Goal: Information Seeking & Learning: Learn about a topic

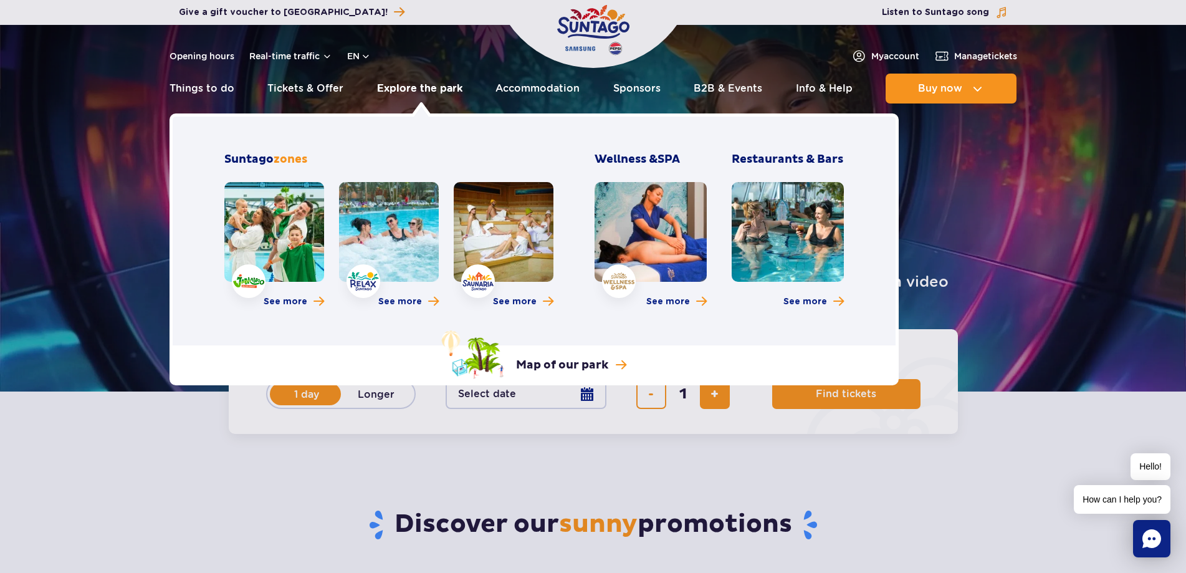
click at [410, 86] on link "Explore the park" at bounding box center [419, 89] width 85 height 30
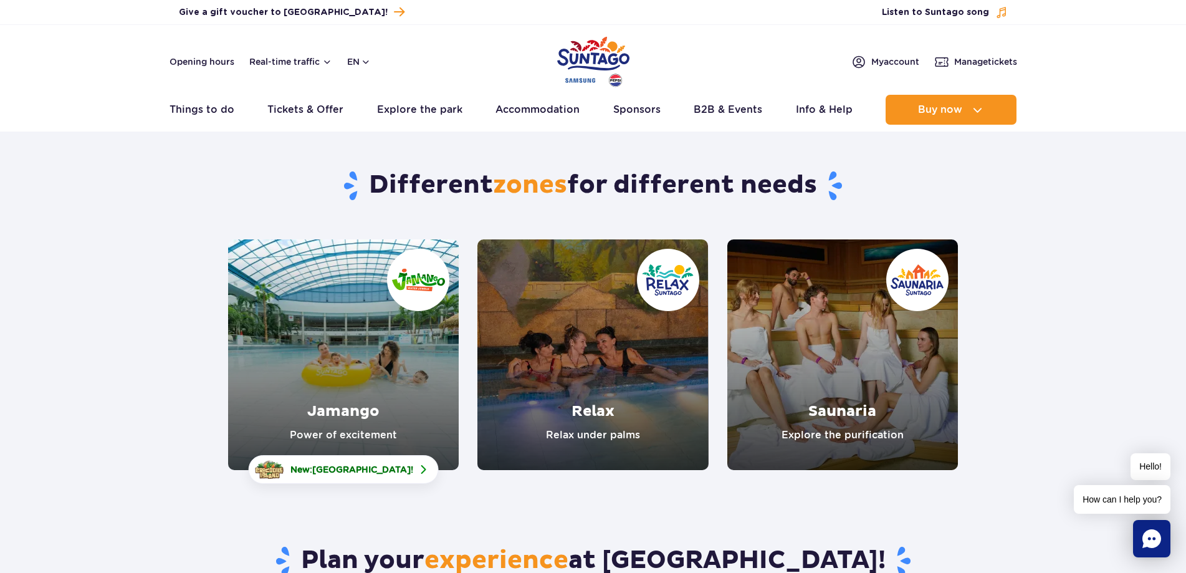
click at [372, 354] on link "Jamango" at bounding box center [343, 354] width 231 height 231
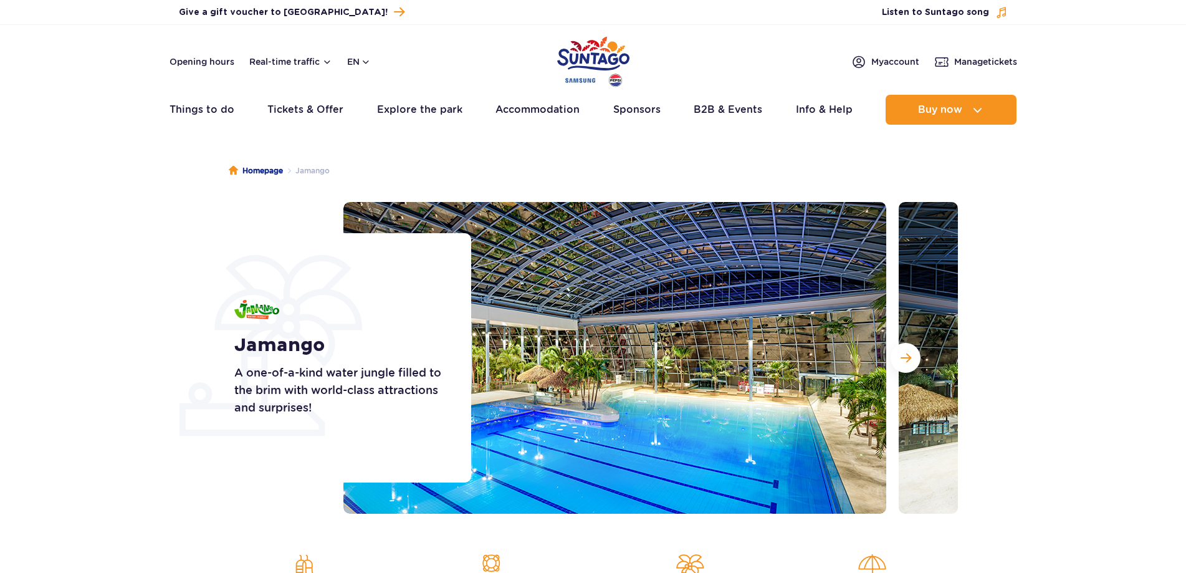
click at [237, 336] on h1 "Jamango" at bounding box center [338, 345] width 209 height 22
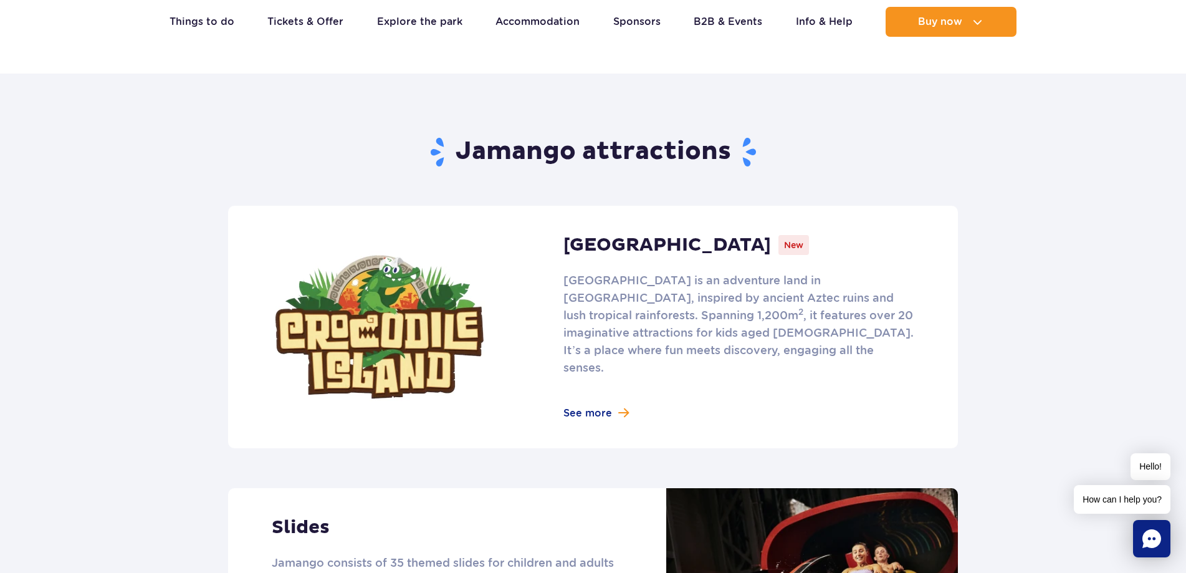
scroll to position [748, 0]
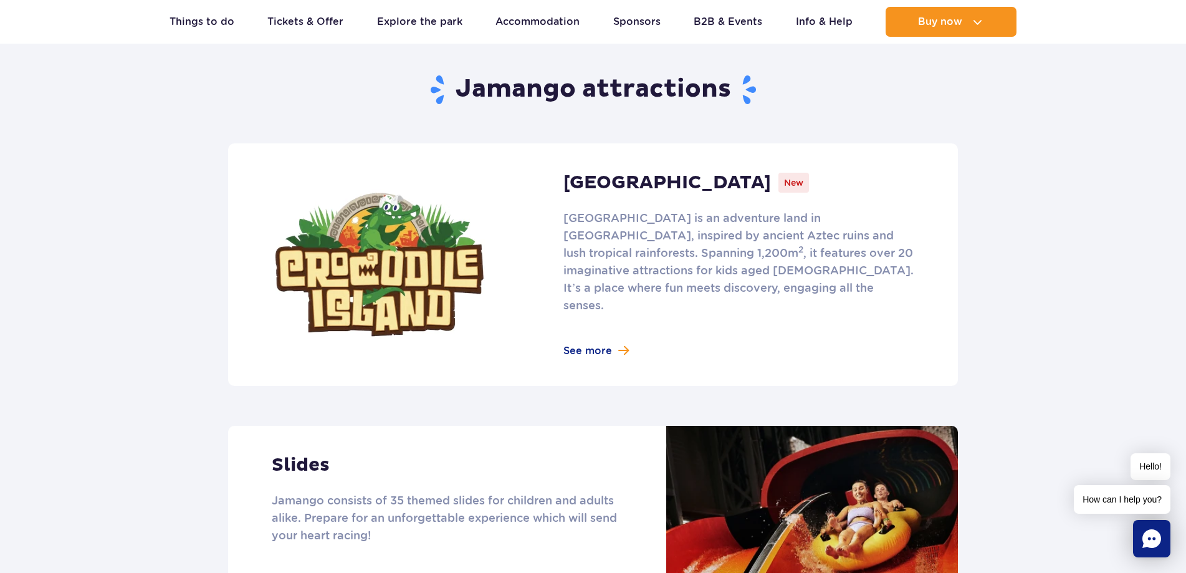
click at [598, 328] on link at bounding box center [593, 264] width 730 height 242
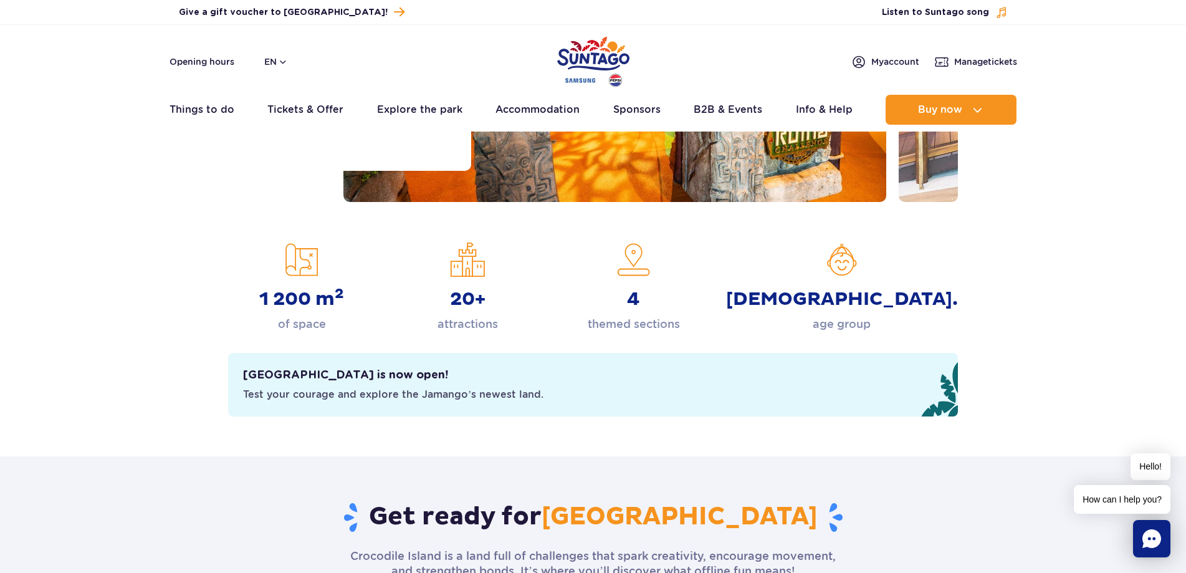
scroll to position [62, 0]
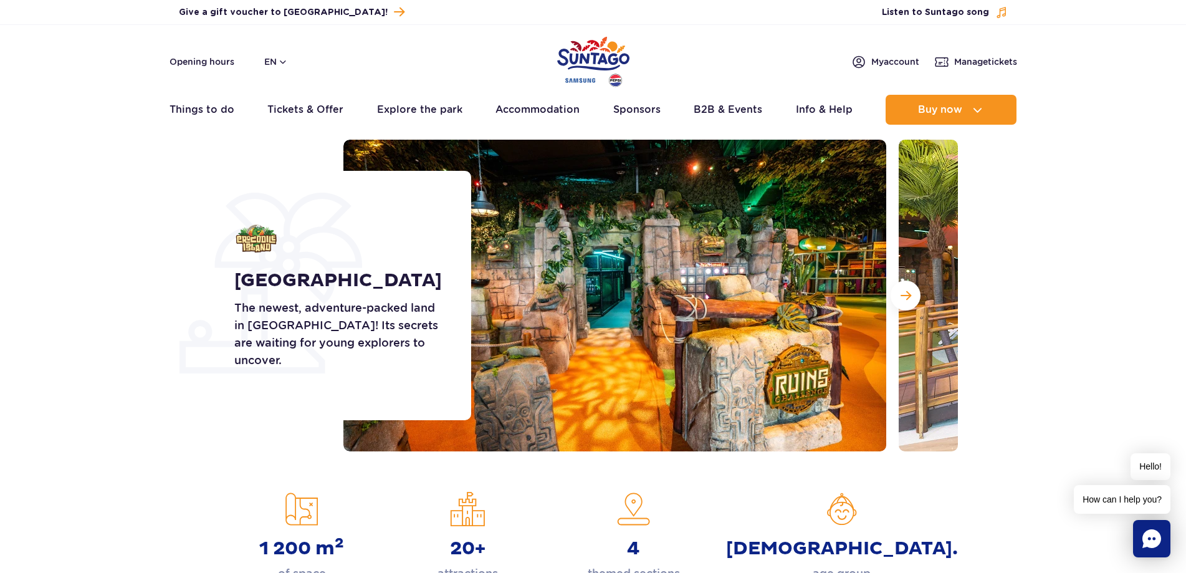
click at [810, 297] on img at bounding box center [614, 296] width 543 height 312
click at [913, 295] on button "Next slide" at bounding box center [906, 296] width 30 height 30
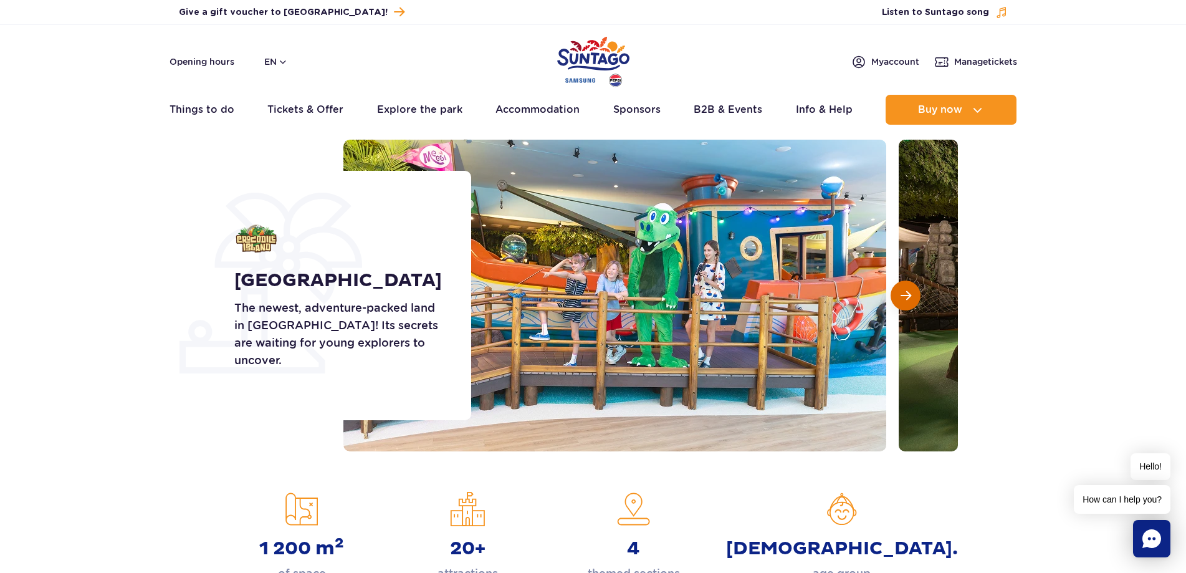
click at [913, 294] on button "Next slide" at bounding box center [906, 296] width 30 height 30
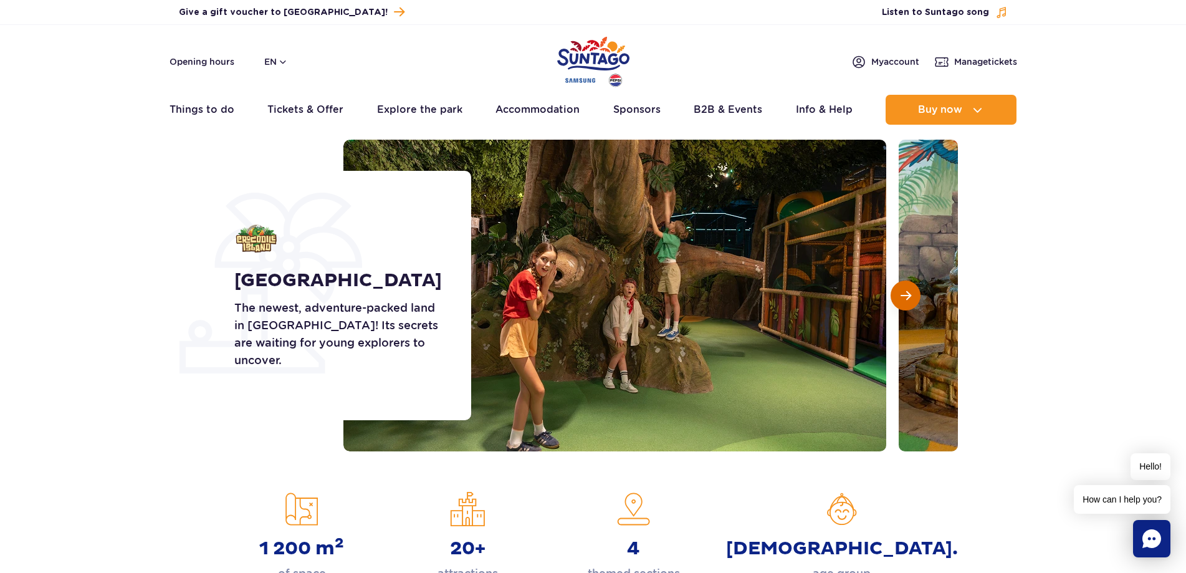
click at [913, 294] on button "Next slide" at bounding box center [906, 296] width 30 height 30
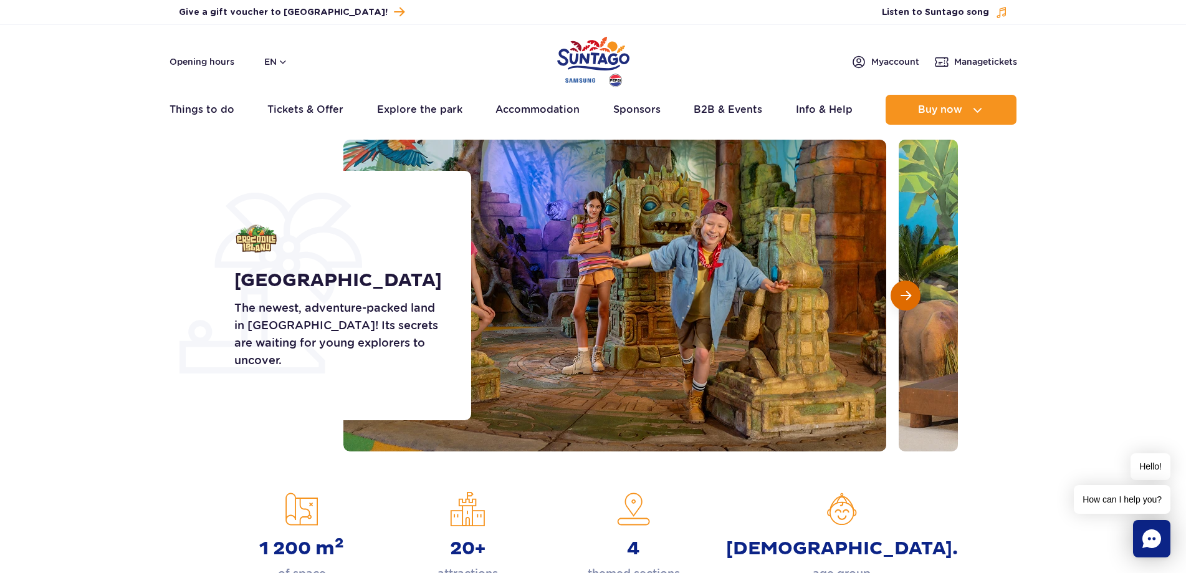
click at [913, 294] on button "Next slide" at bounding box center [906, 296] width 30 height 30
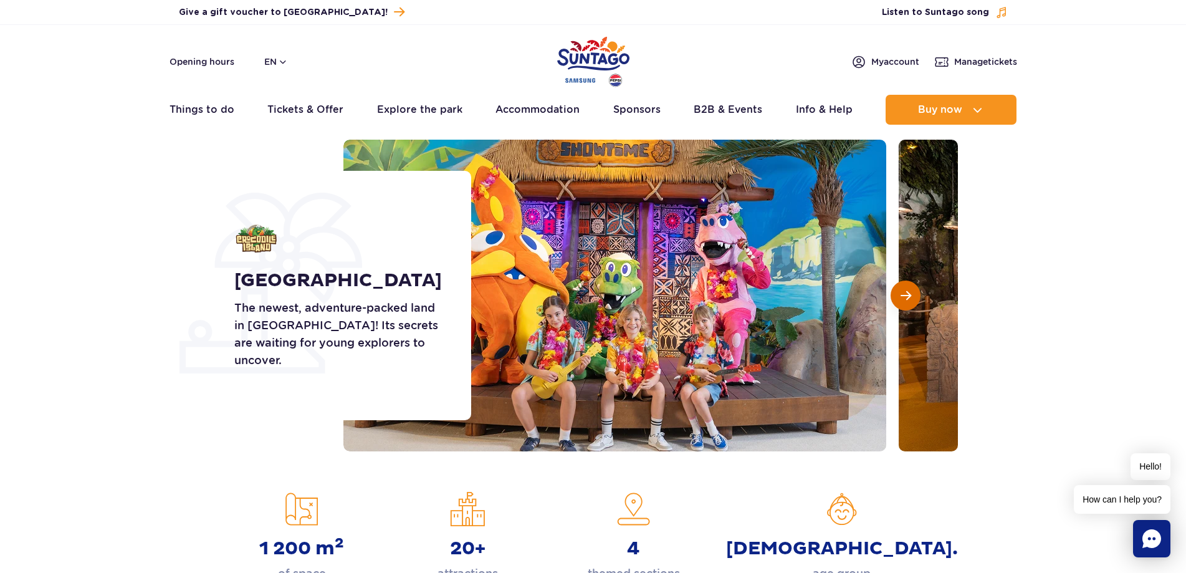
click at [913, 294] on button "Next slide" at bounding box center [906, 296] width 30 height 30
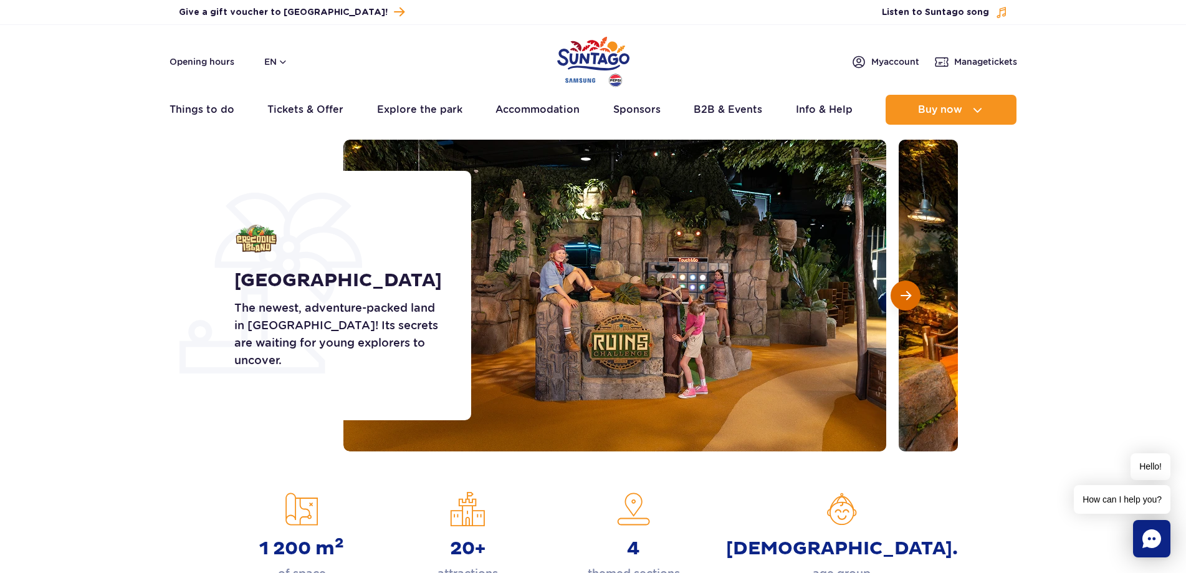
click at [912, 293] on button "Next slide" at bounding box center [906, 296] width 30 height 30
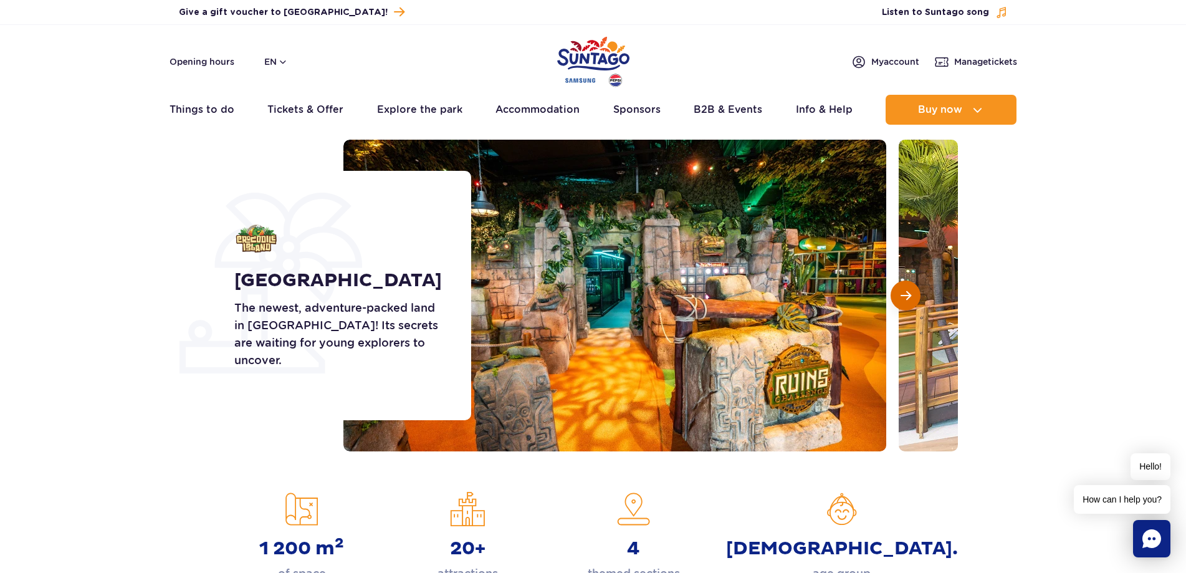
click at [912, 293] on button "Next slide" at bounding box center [906, 296] width 30 height 30
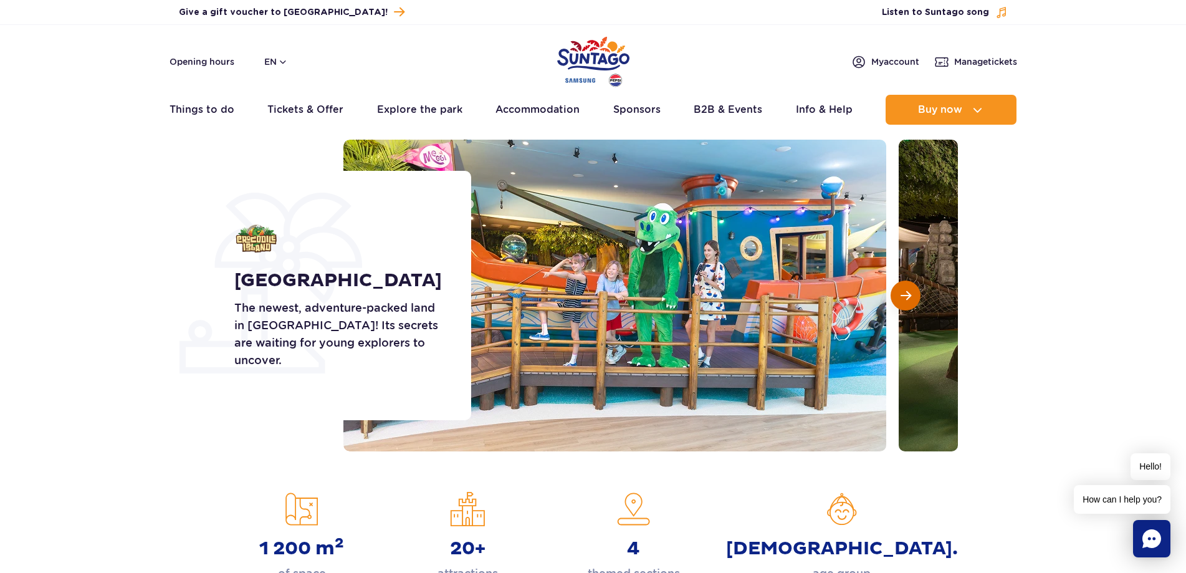
click at [912, 293] on button "Next slide" at bounding box center [906, 296] width 30 height 30
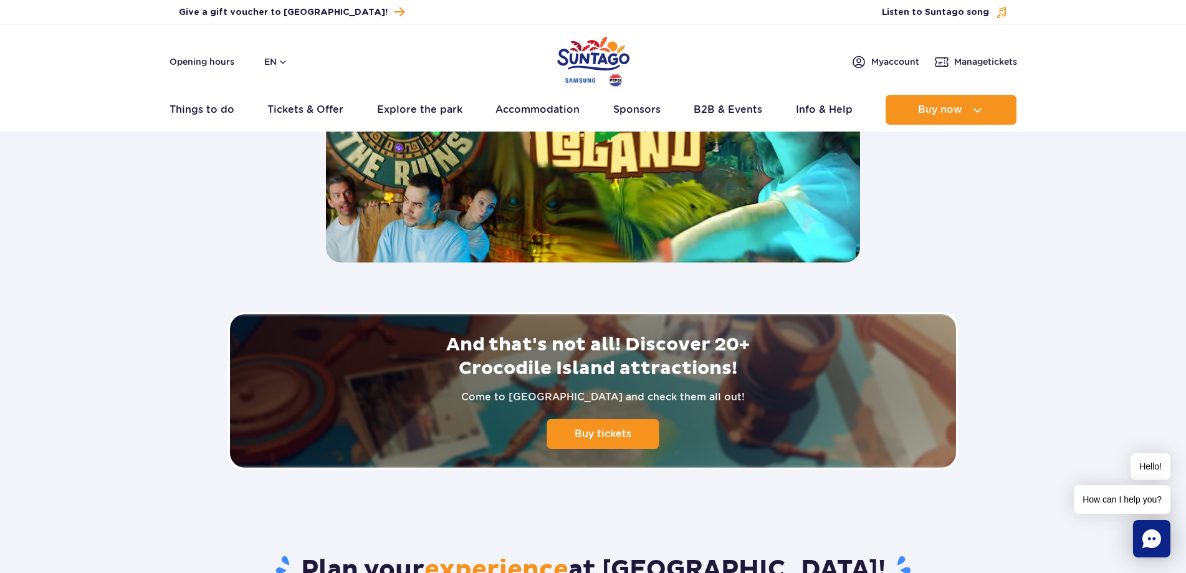
scroll to position [2244, 0]
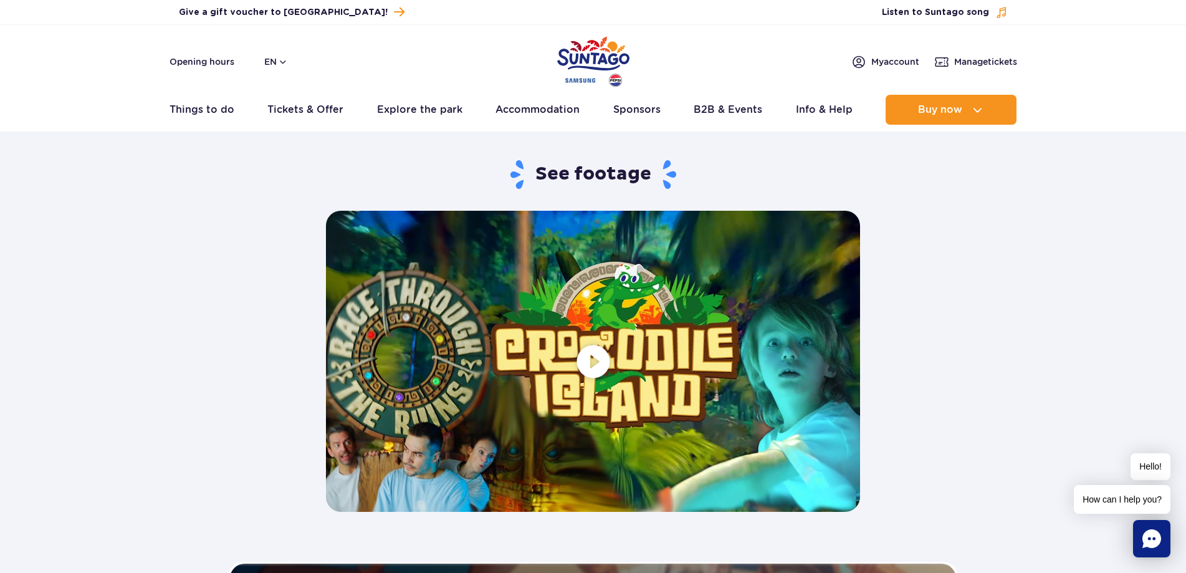
click at [592, 361] on span at bounding box center [593, 361] width 534 height 300
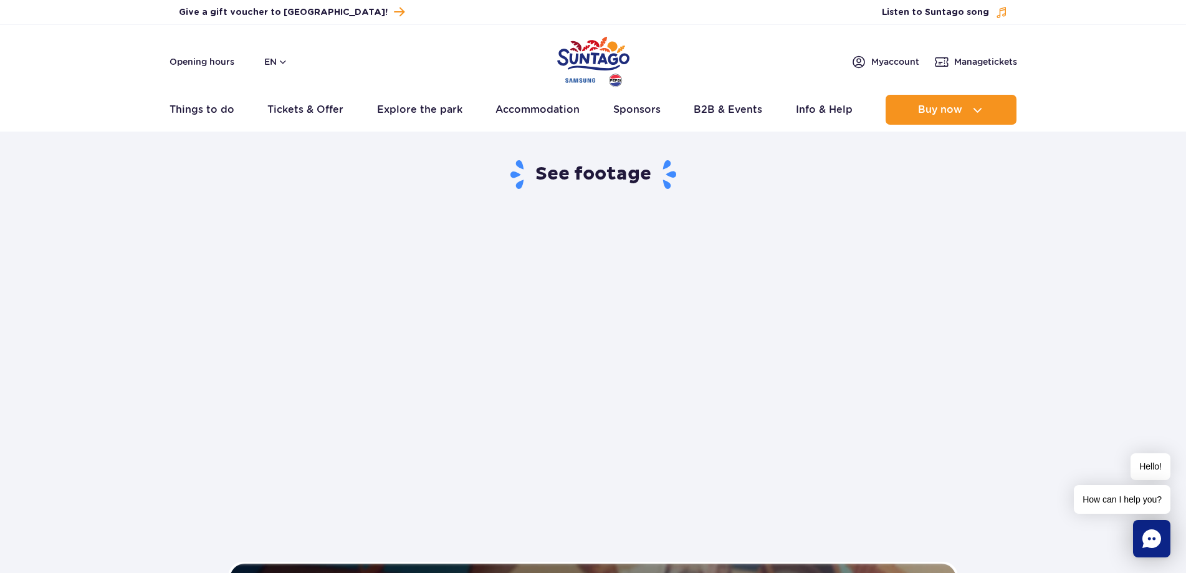
scroll to position [2306, 0]
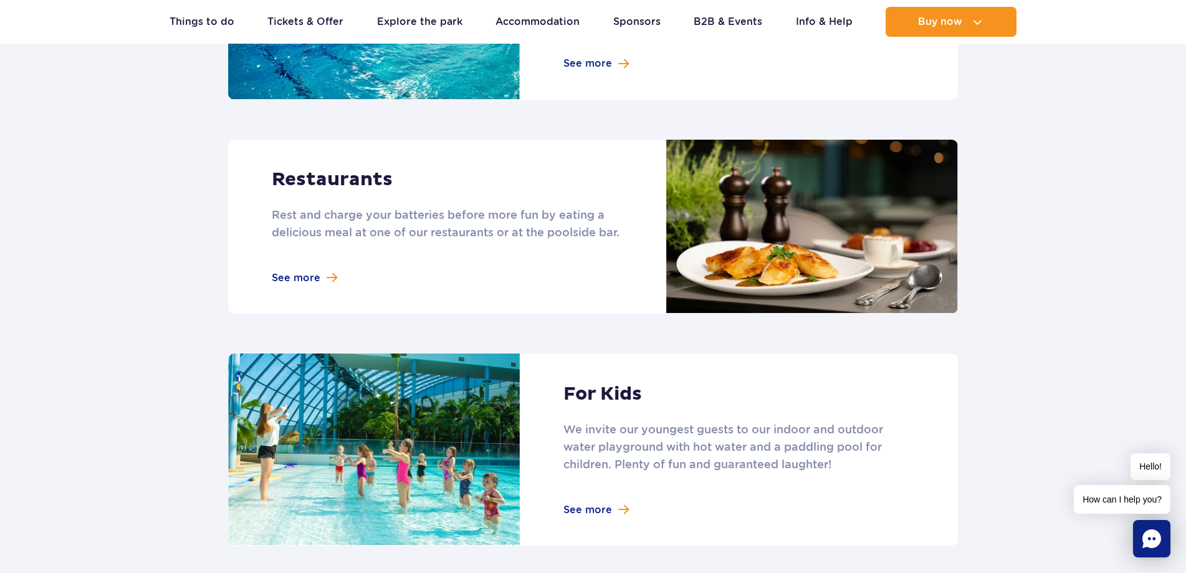
scroll to position [1745, 0]
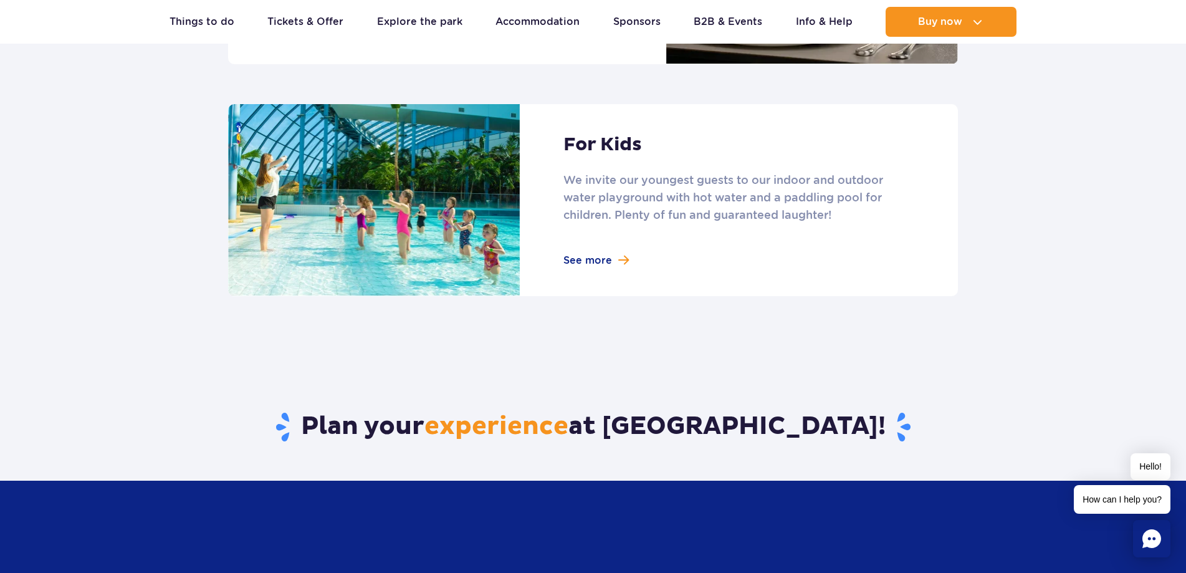
click at [613, 252] on link at bounding box center [593, 200] width 730 height 192
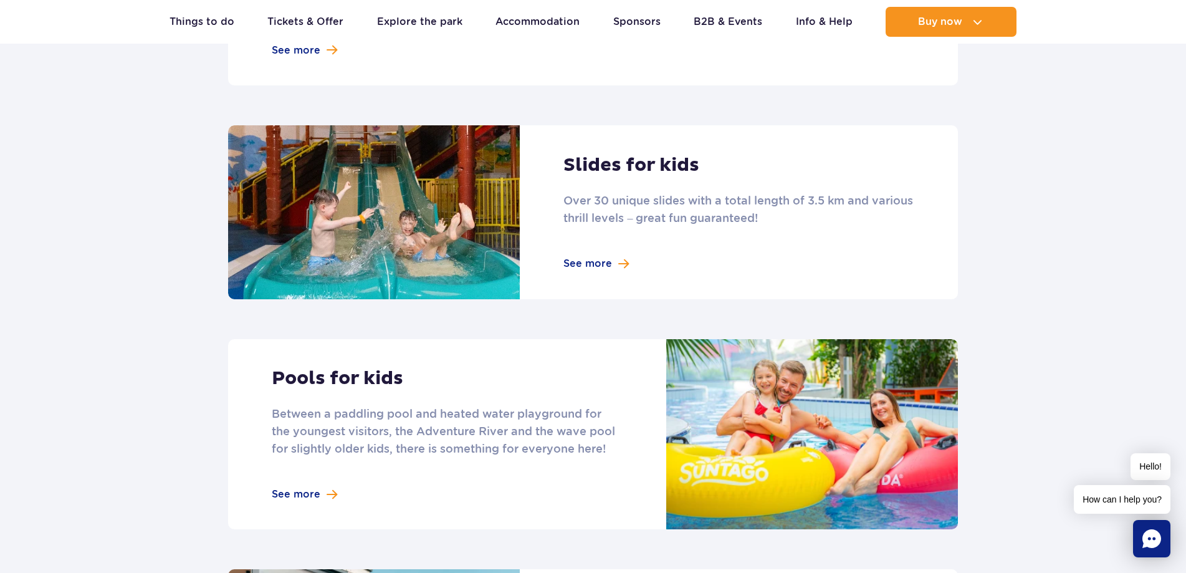
scroll to position [623, 0]
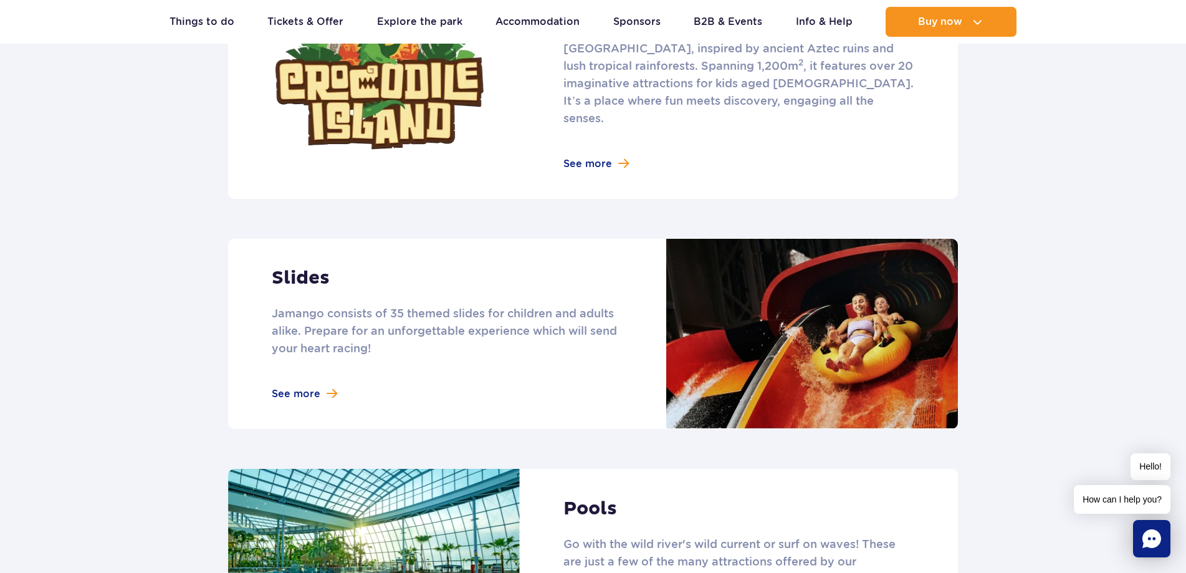
scroll to position [1184, 0]
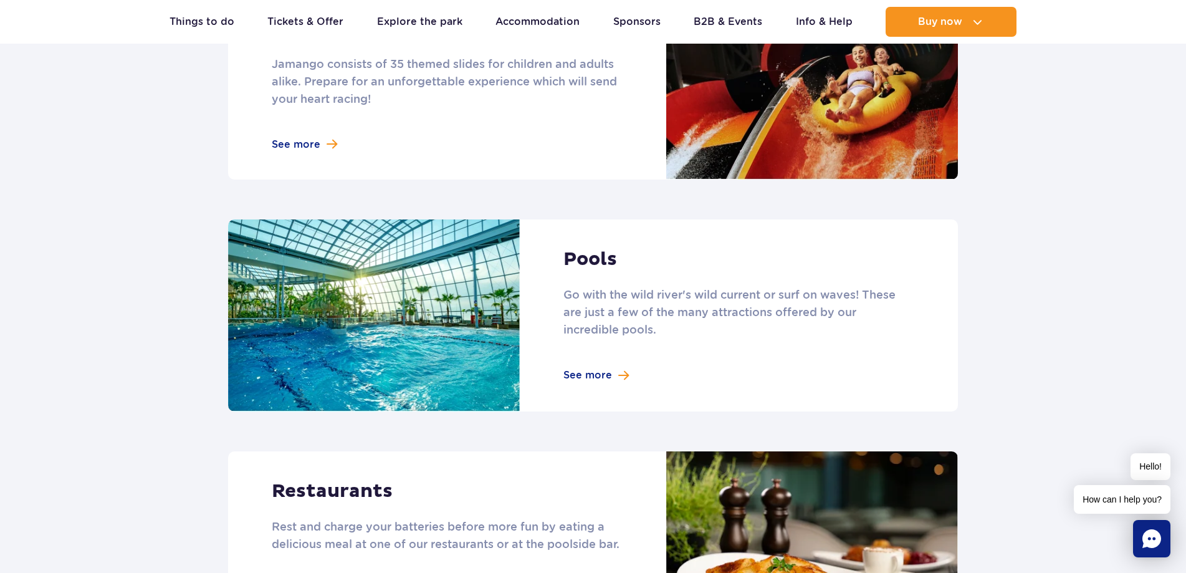
click at [589, 350] on link at bounding box center [593, 315] width 730 height 192
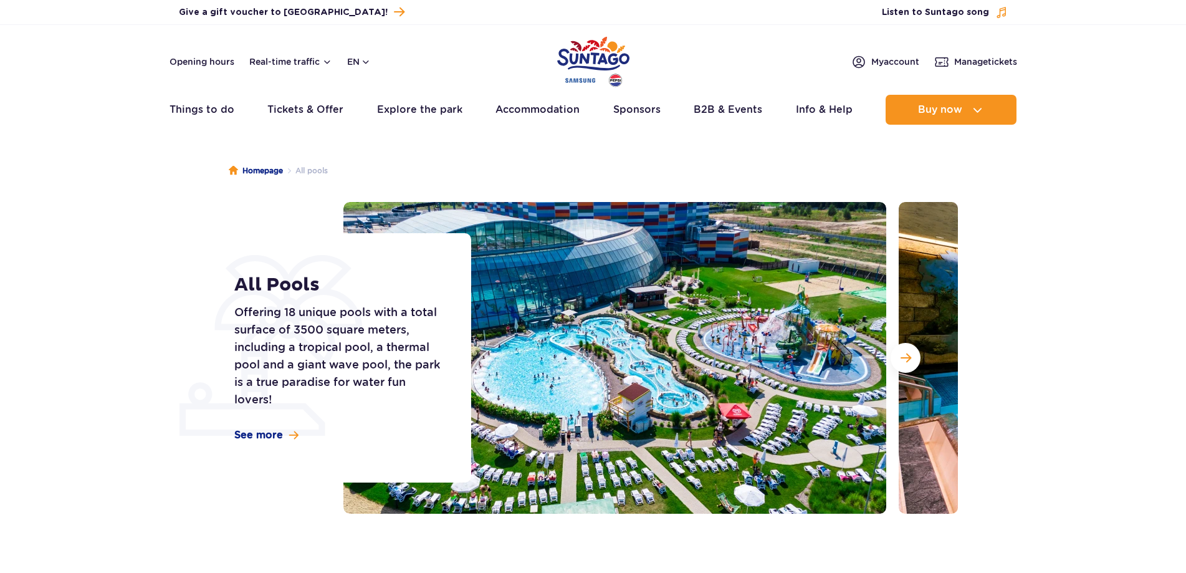
scroll to position [249, 0]
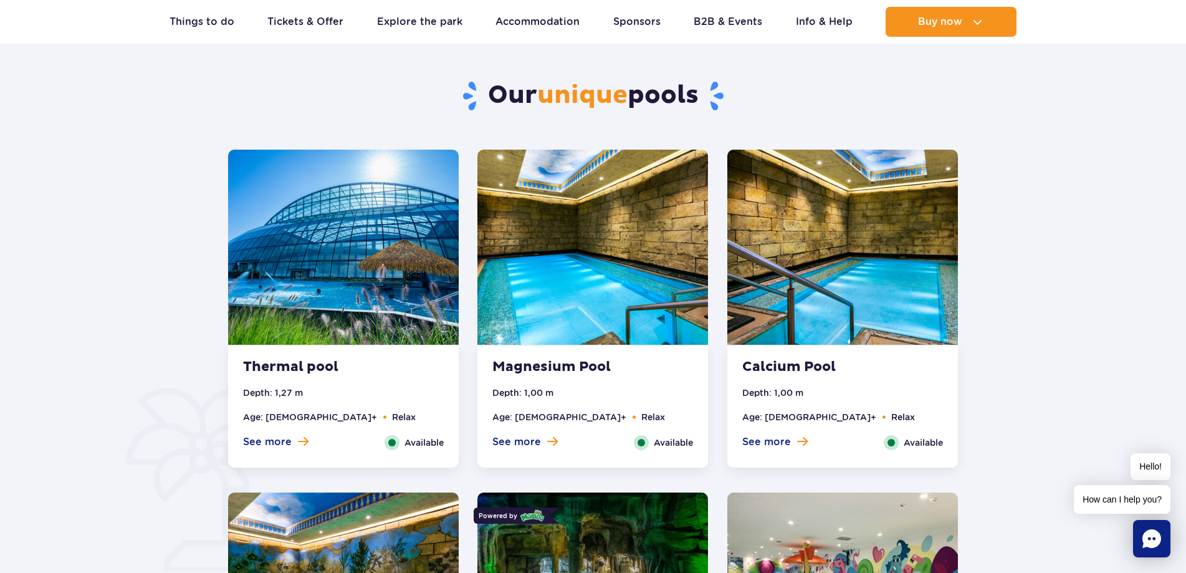
drag, startPoint x: 190, startPoint y: 272, endPoint x: 153, endPoint y: 286, distance: 39.3
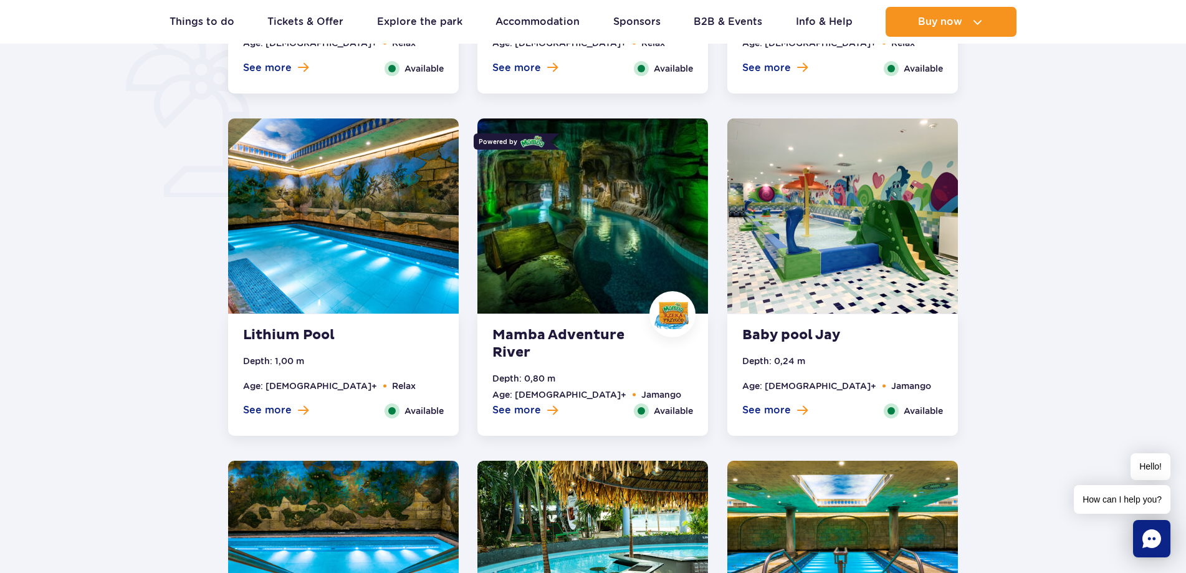
scroll to position [1122, 0]
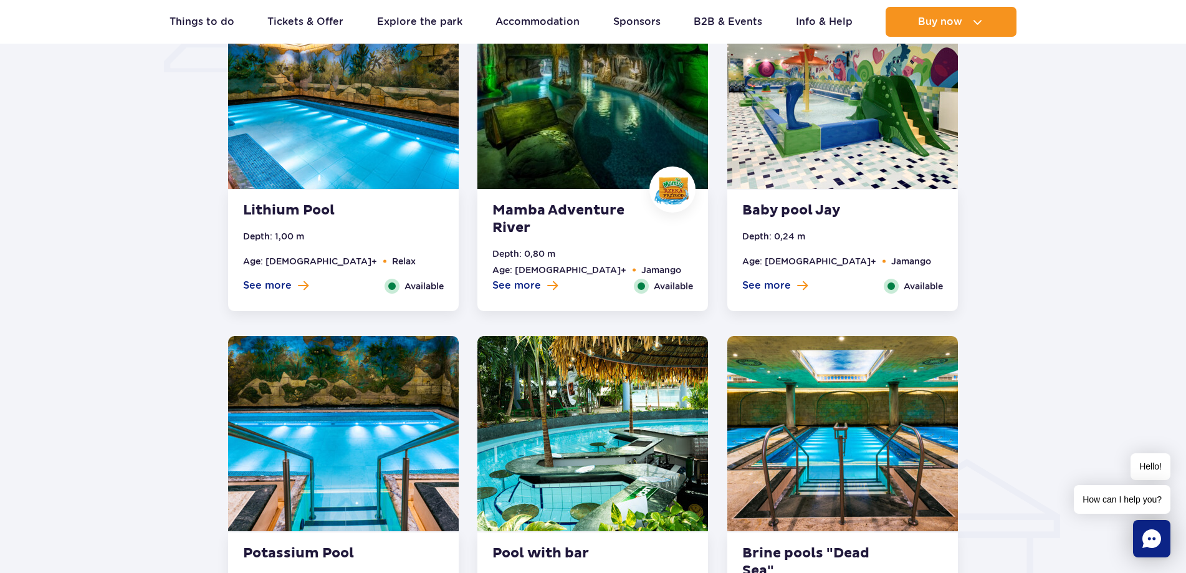
drag, startPoint x: 195, startPoint y: 273, endPoint x: 152, endPoint y: 231, distance: 60.4
click at [152, 231] on div at bounding box center [593, 435] width 1305 height 1858
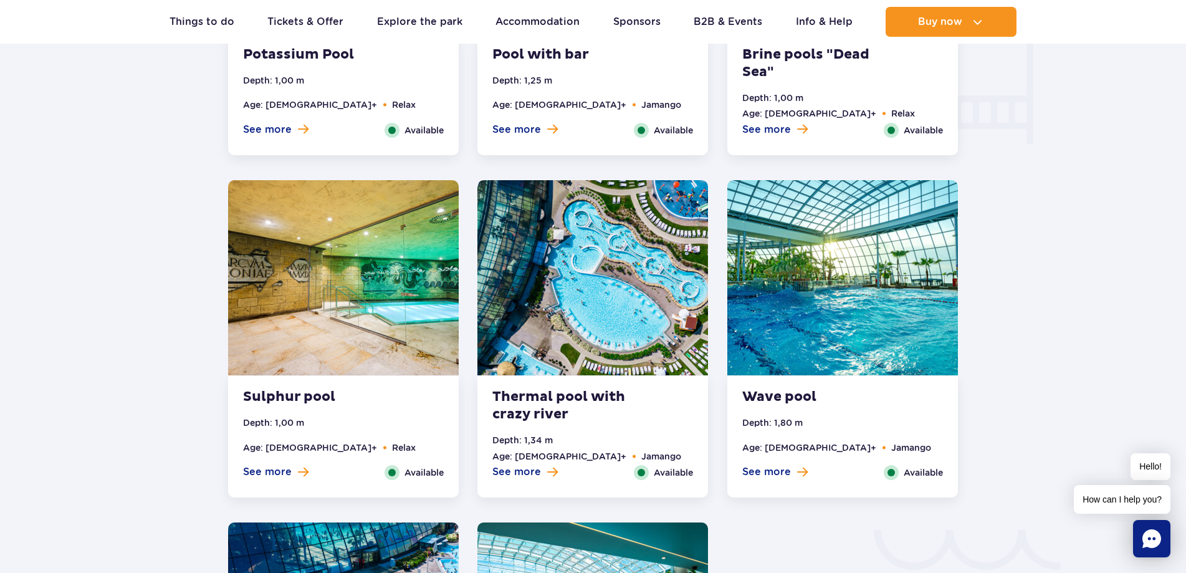
scroll to position [1932, 0]
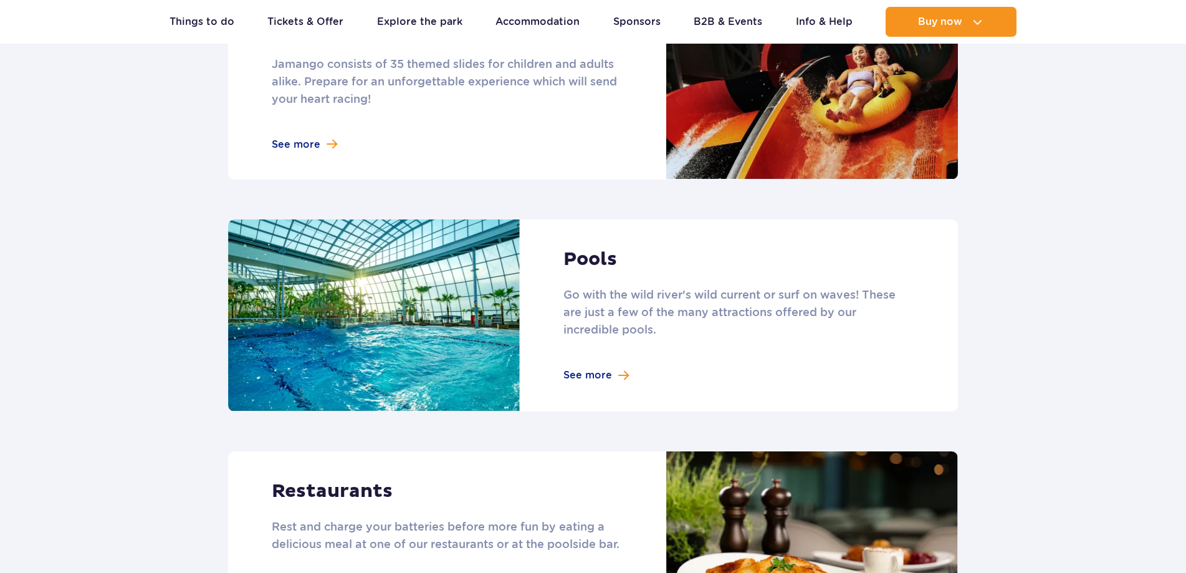
scroll to position [873, 0]
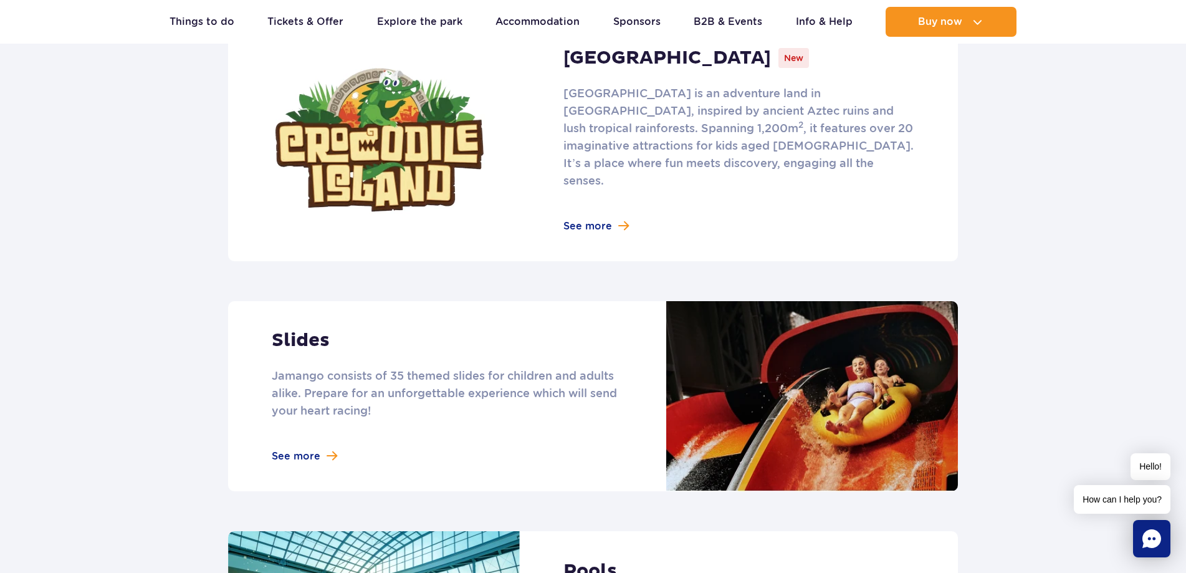
click at [309, 432] on link at bounding box center [593, 396] width 730 height 190
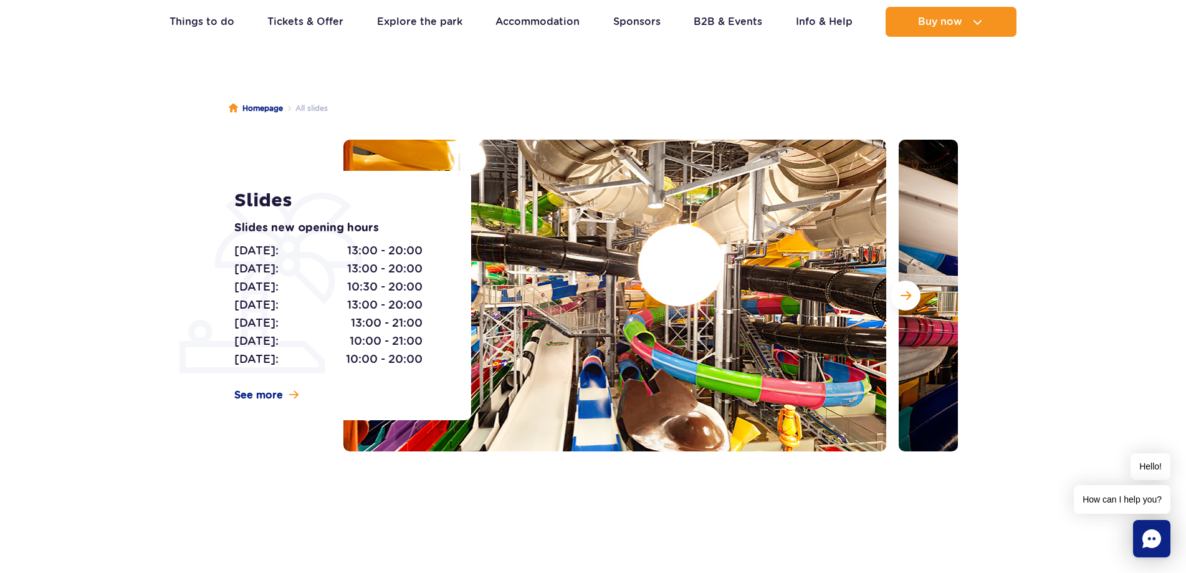
drag, startPoint x: 174, startPoint y: 259, endPoint x: 141, endPoint y: 247, distance: 34.7
click at [141, 247] on section "Slides Slides new opening hours Monday: 13:00 - 20:00 Tuesday: 13:00 - 20:00 We…" at bounding box center [593, 296] width 1186 height 312
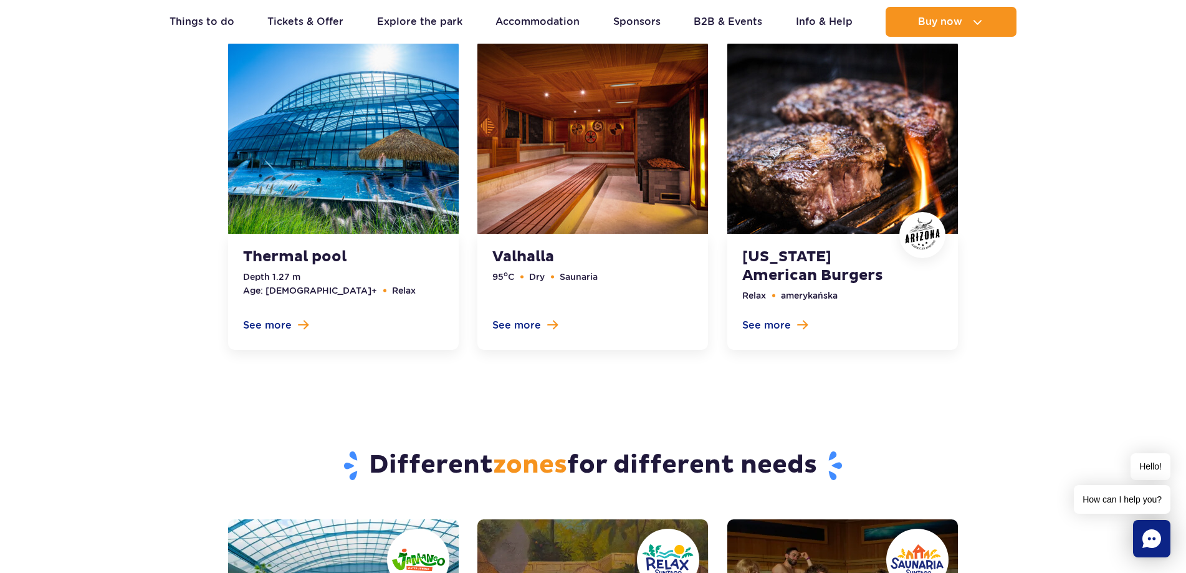
scroll to position [4301, 0]
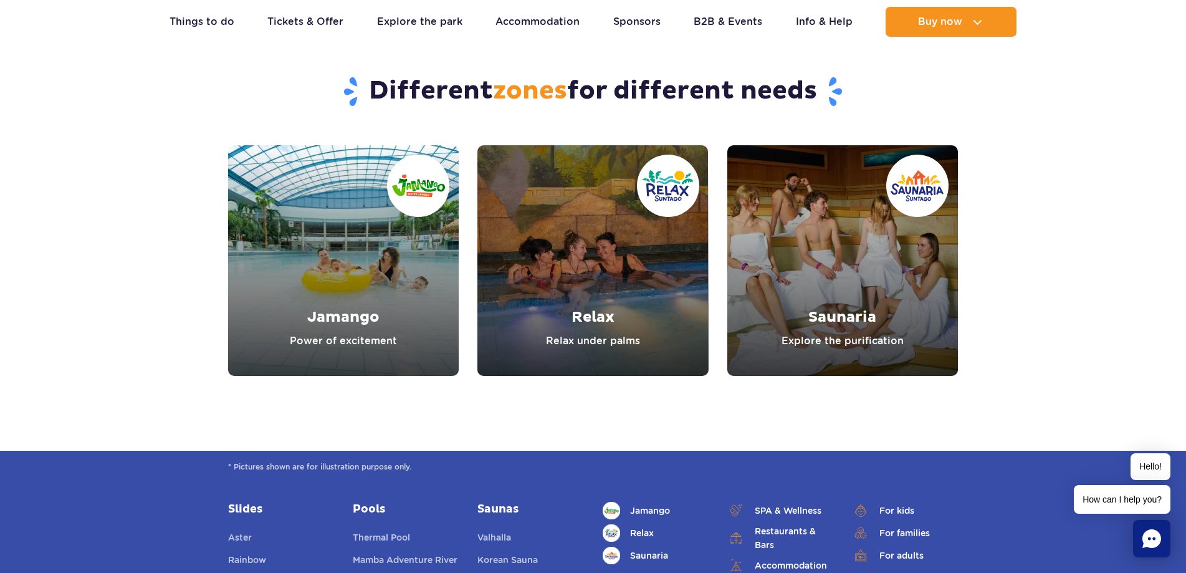
click at [556, 309] on link "Relax" at bounding box center [592, 260] width 231 height 231
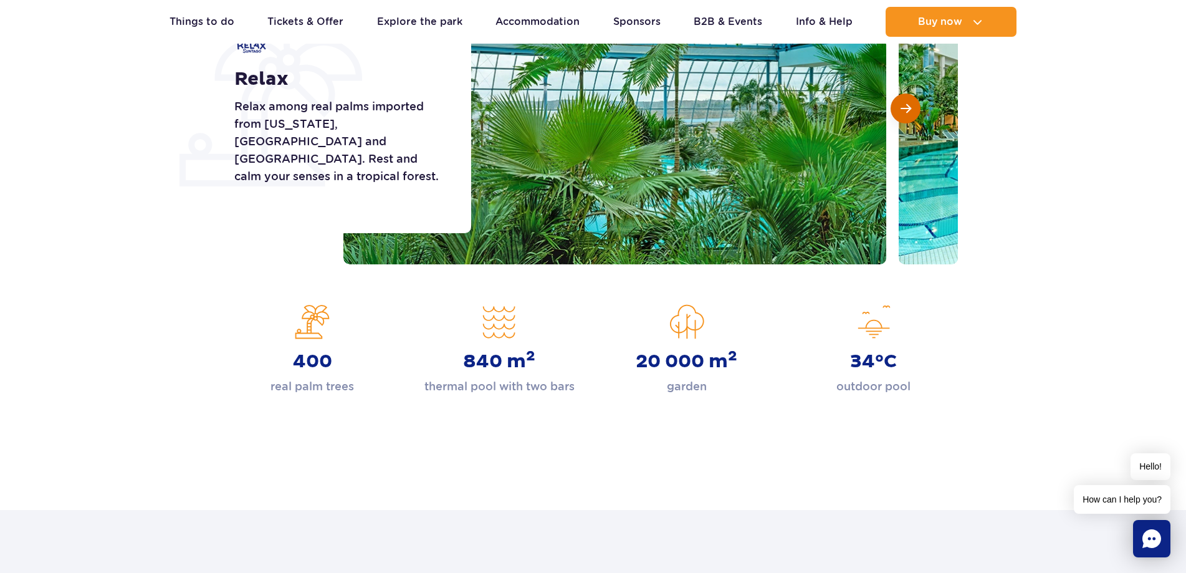
click at [911, 96] on button "Next slide" at bounding box center [906, 109] width 30 height 30
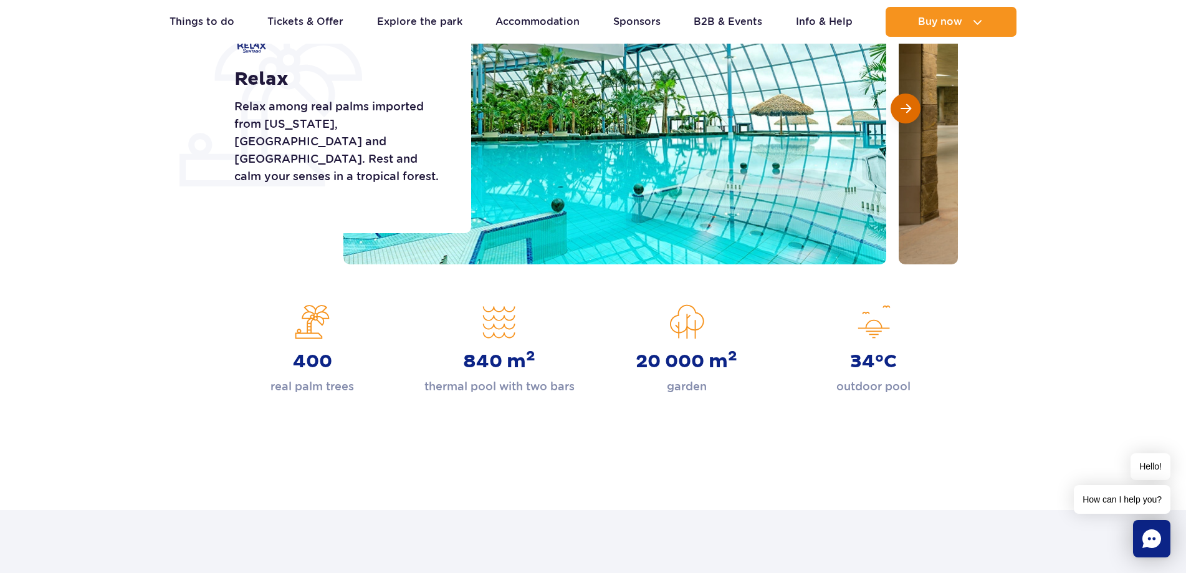
click at [903, 108] on span "Next slide" at bounding box center [906, 108] width 11 height 11
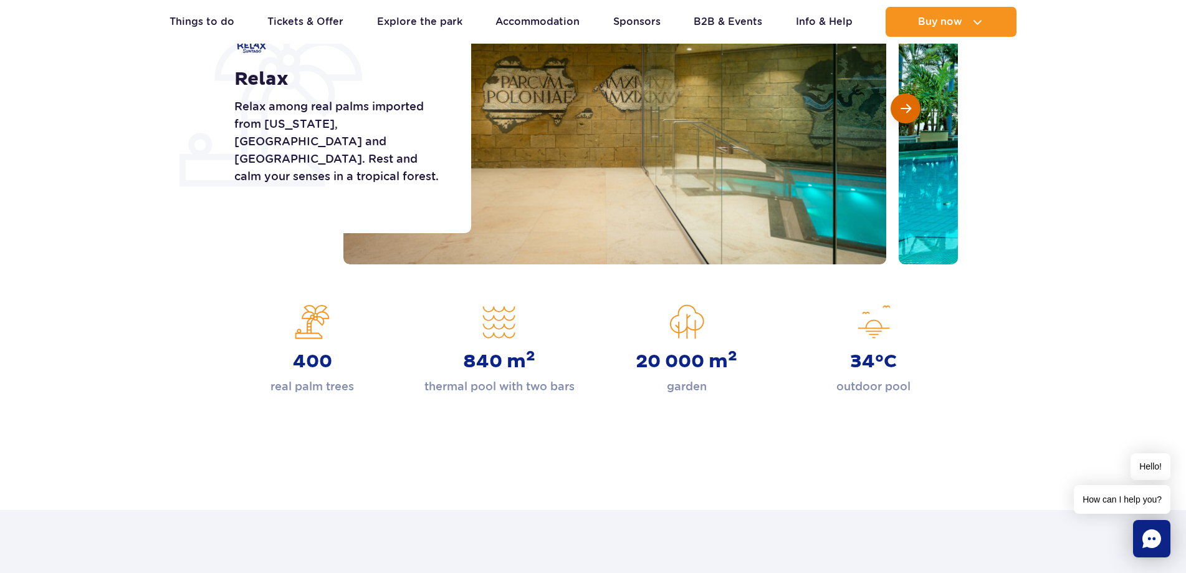
click at [903, 107] on span "Next slide" at bounding box center [906, 108] width 11 height 11
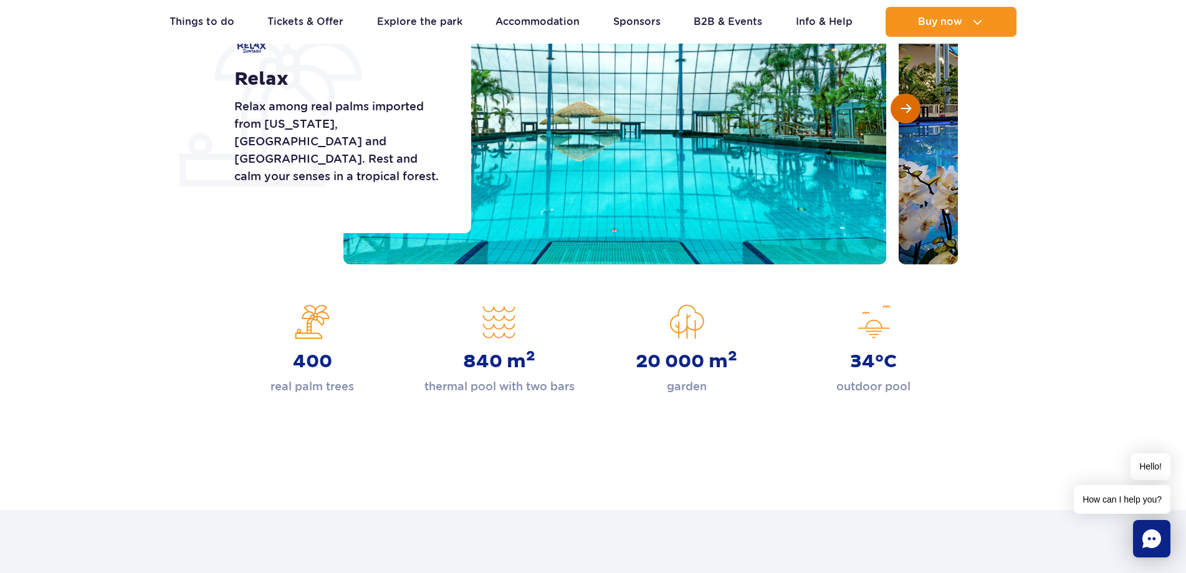
click at [903, 107] on span "Next slide" at bounding box center [906, 108] width 11 height 11
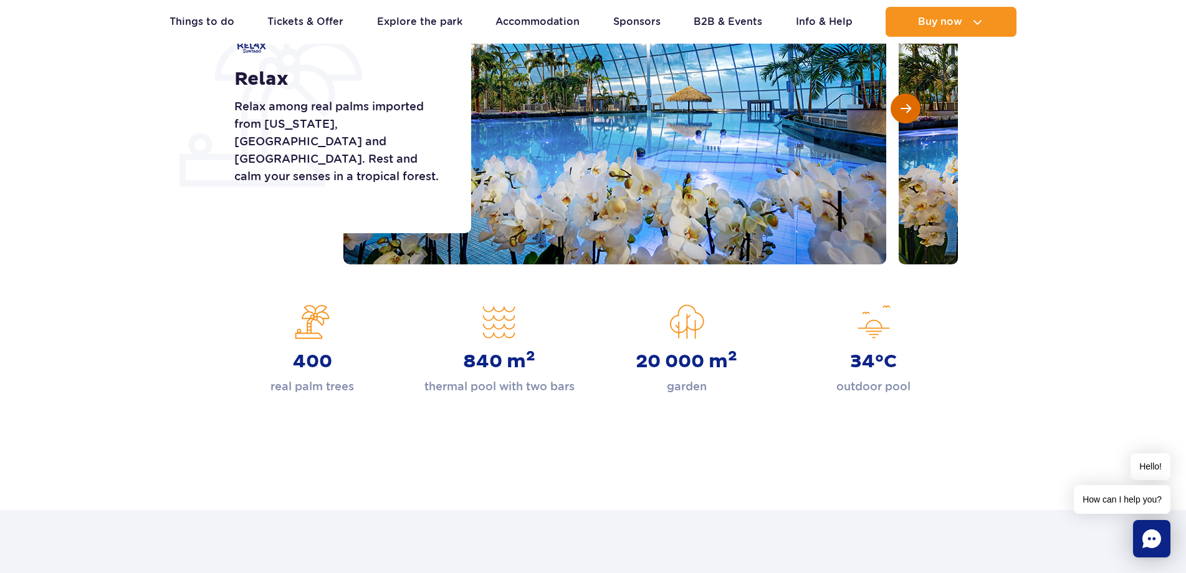
click at [903, 107] on span "Next slide" at bounding box center [906, 108] width 11 height 11
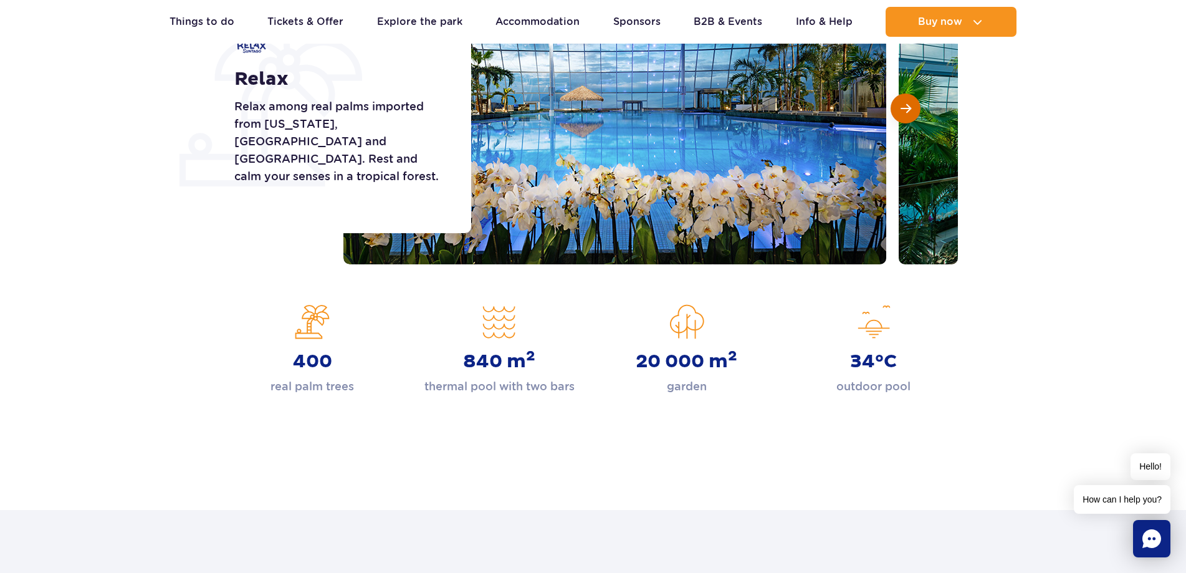
click at [903, 107] on span "Next slide" at bounding box center [906, 108] width 11 height 11
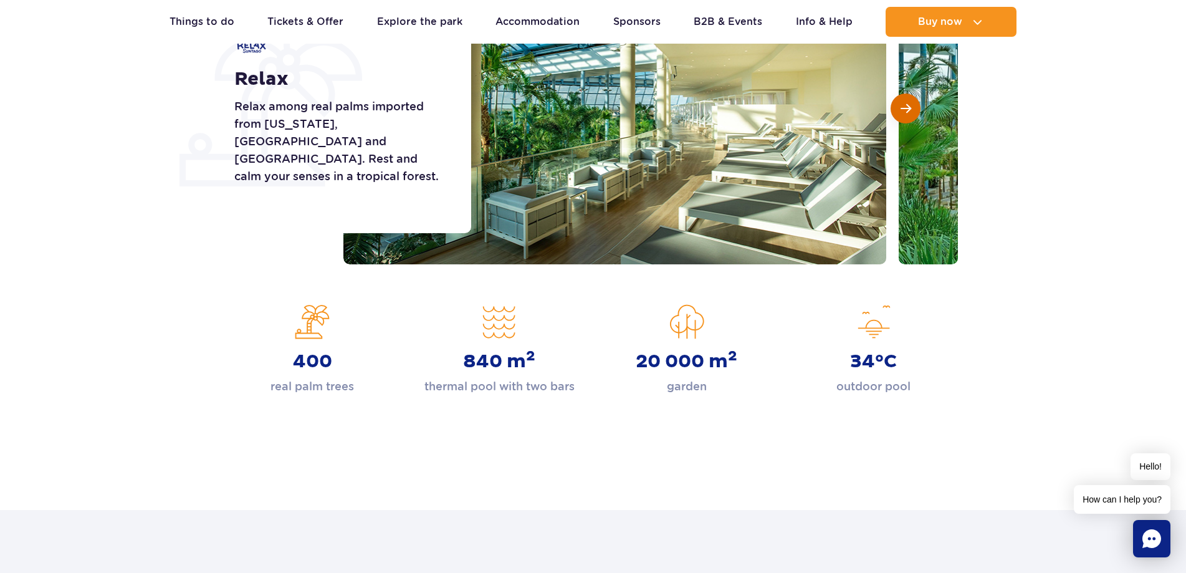
click at [903, 107] on span "Next slide" at bounding box center [906, 108] width 11 height 11
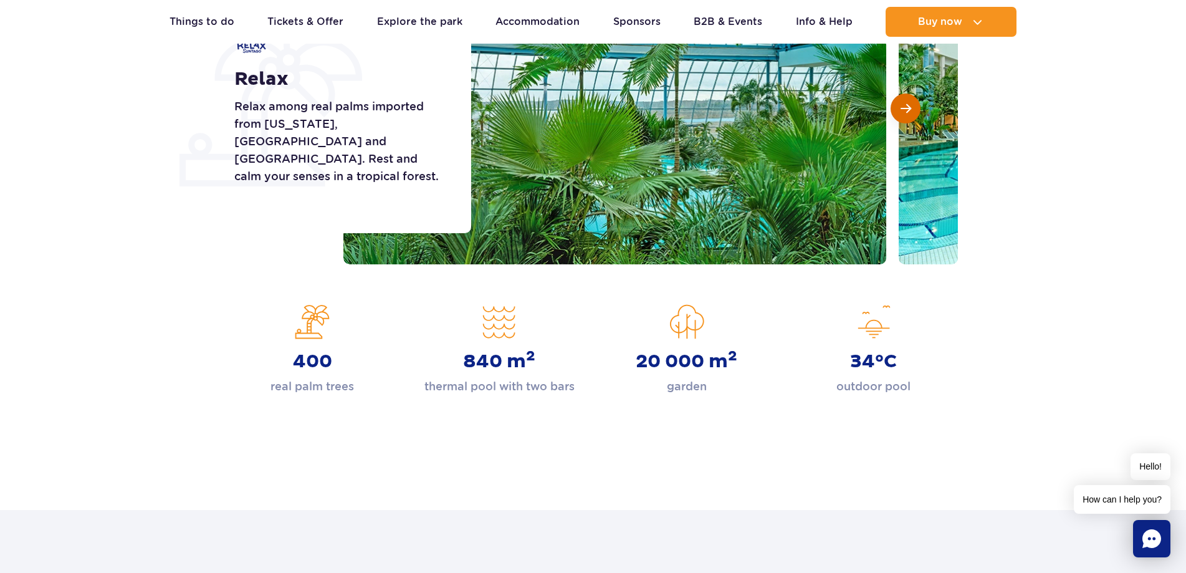
click at [903, 107] on span "Next slide" at bounding box center [906, 108] width 11 height 11
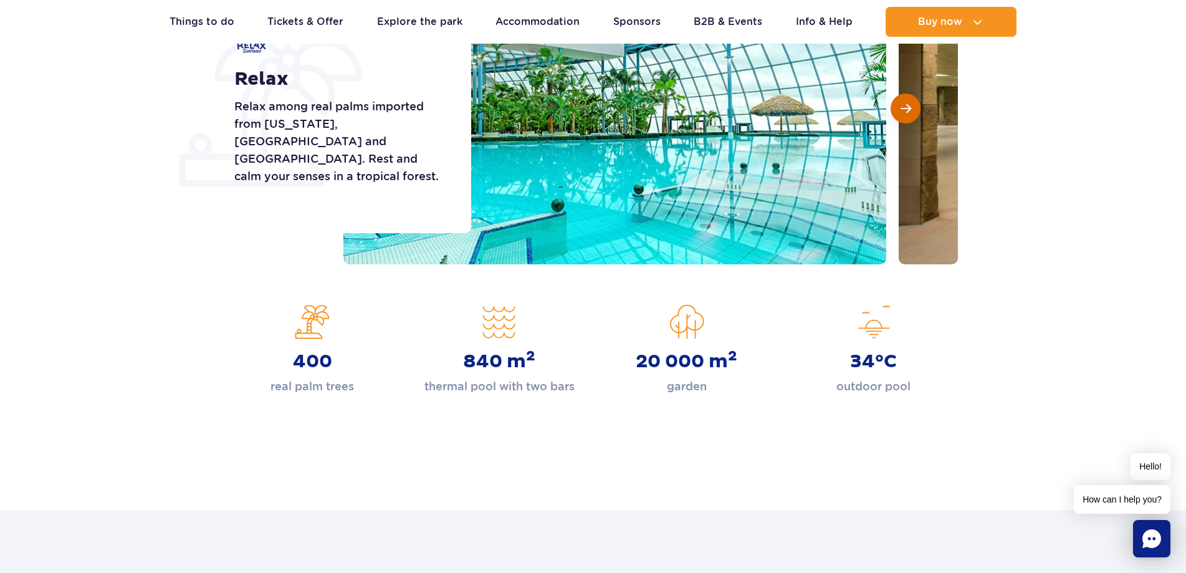
click at [903, 107] on span "Next slide" at bounding box center [906, 108] width 11 height 11
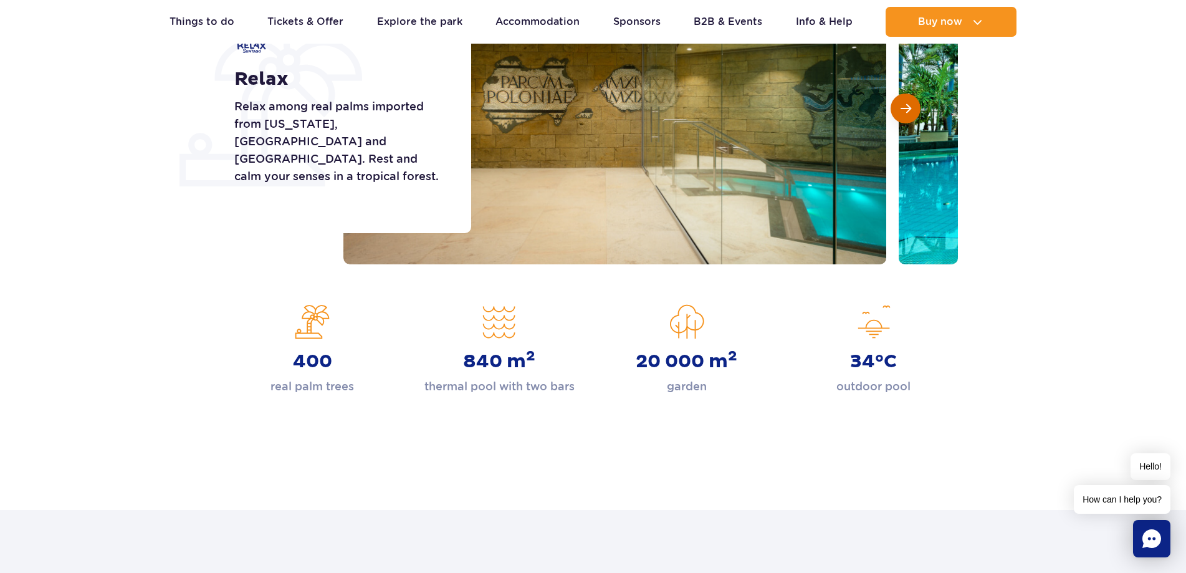
click at [903, 107] on span "Next slide" at bounding box center [906, 108] width 11 height 11
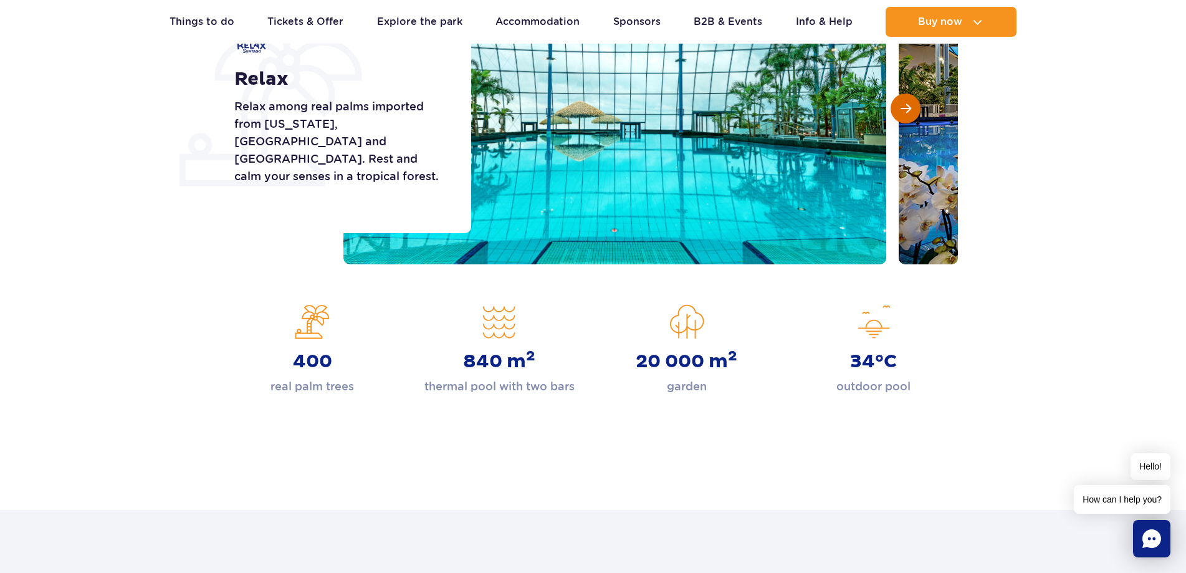
click at [903, 107] on span "Next slide" at bounding box center [906, 108] width 11 height 11
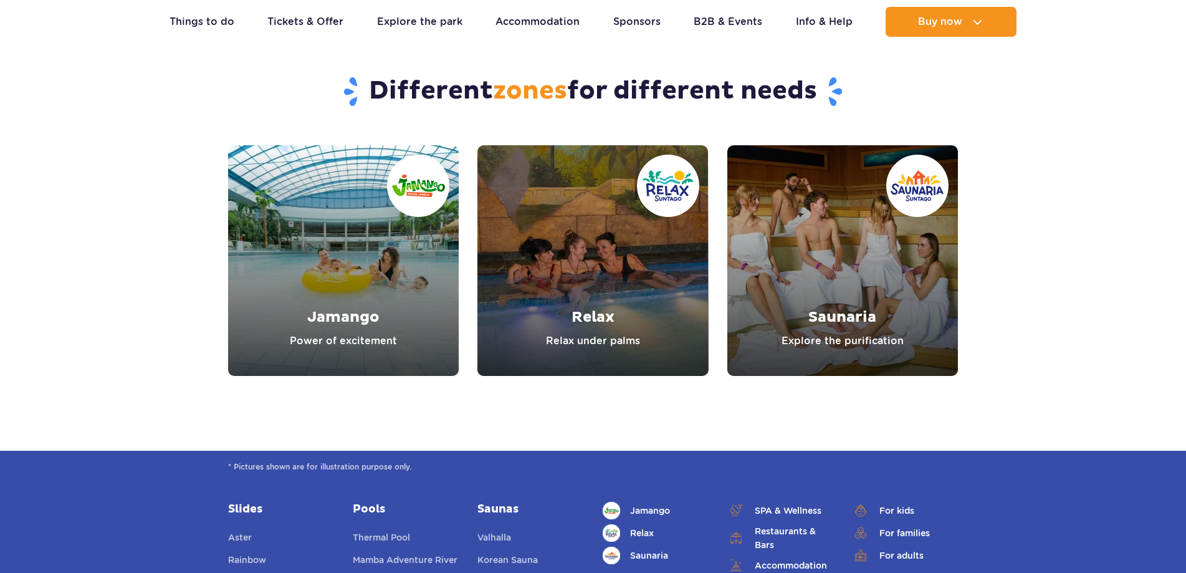
drag, startPoint x: 103, startPoint y: 181, endPoint x: 80, endPoint y: 143, distance: 45.0
click at [80, 143] on section "Different zones for different needs Jamango Power of excitement Relax Relax und…" at bounding box center [593, 188] width 1186 height 375
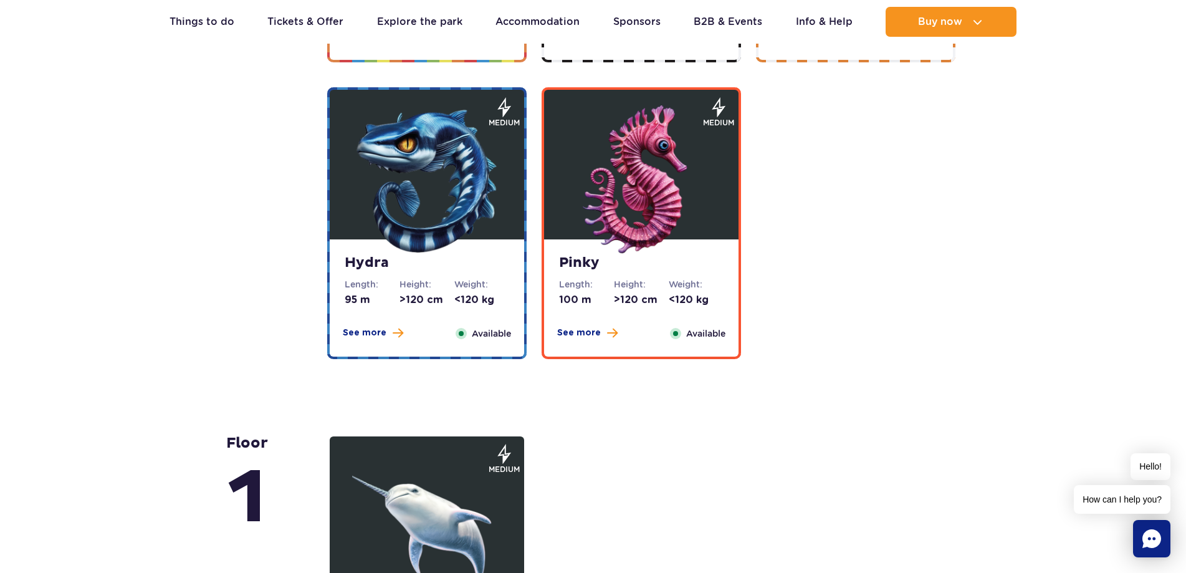
scroll to position [2244, 0]
